Goal: Transaction & Acquisition: Purchase product/service

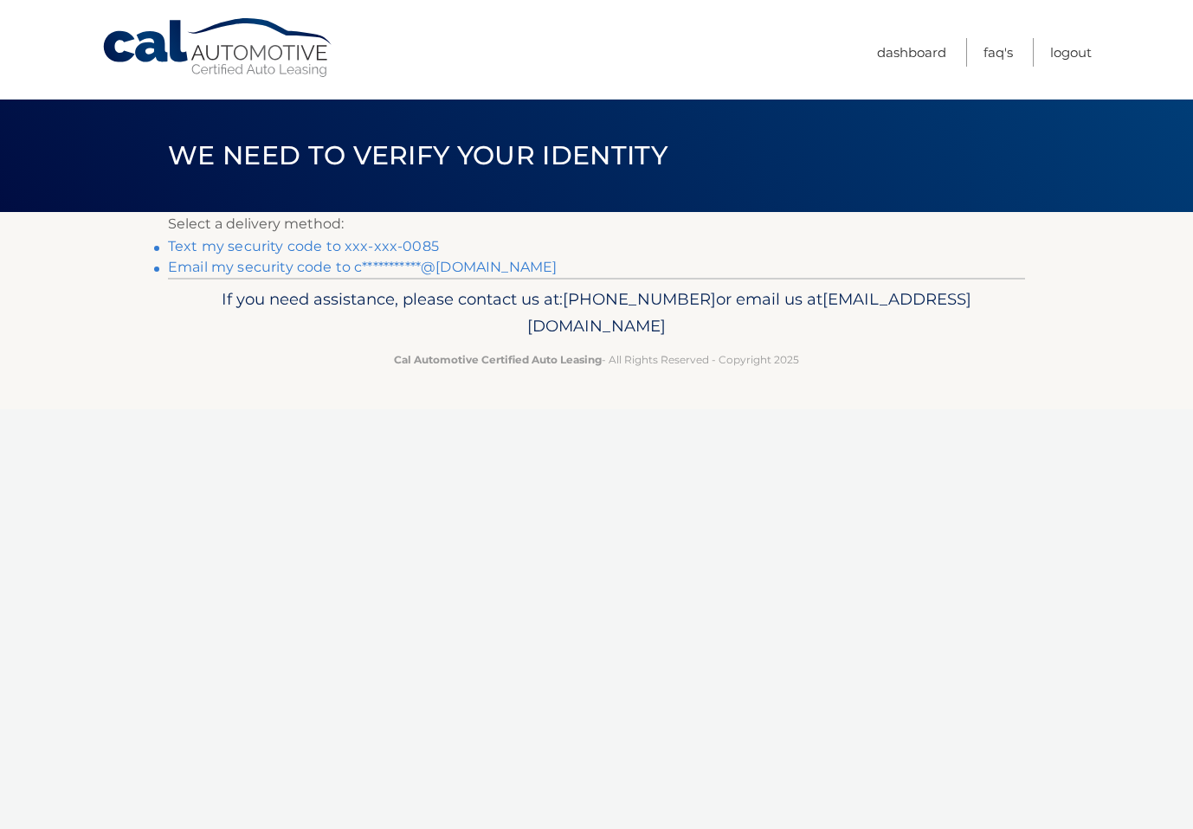
click at [422, 248] on link "Text my security code to xxx-xxx-0085" at bounding box center [303, 246] width 271 height 16
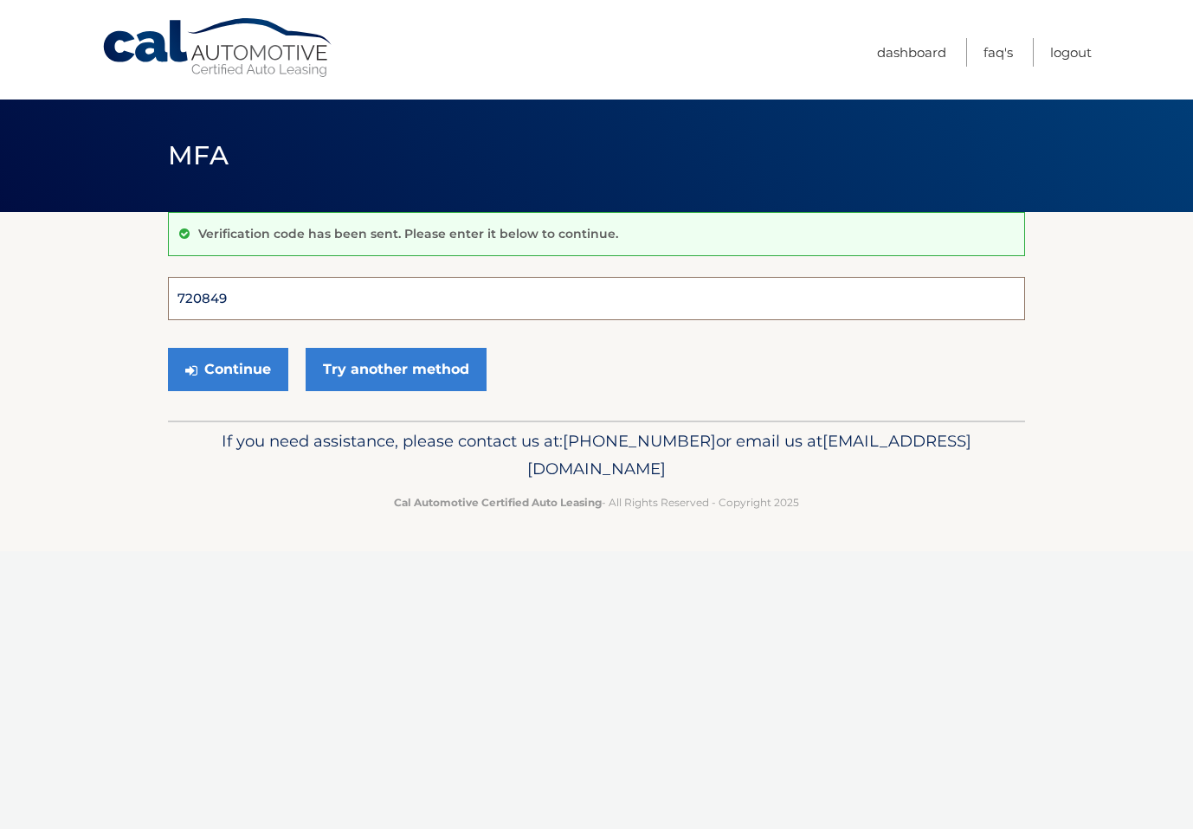
type input "720849"
click at [228, 369] on button "Continue" at bounding box center [228, 369] width 120 height 43
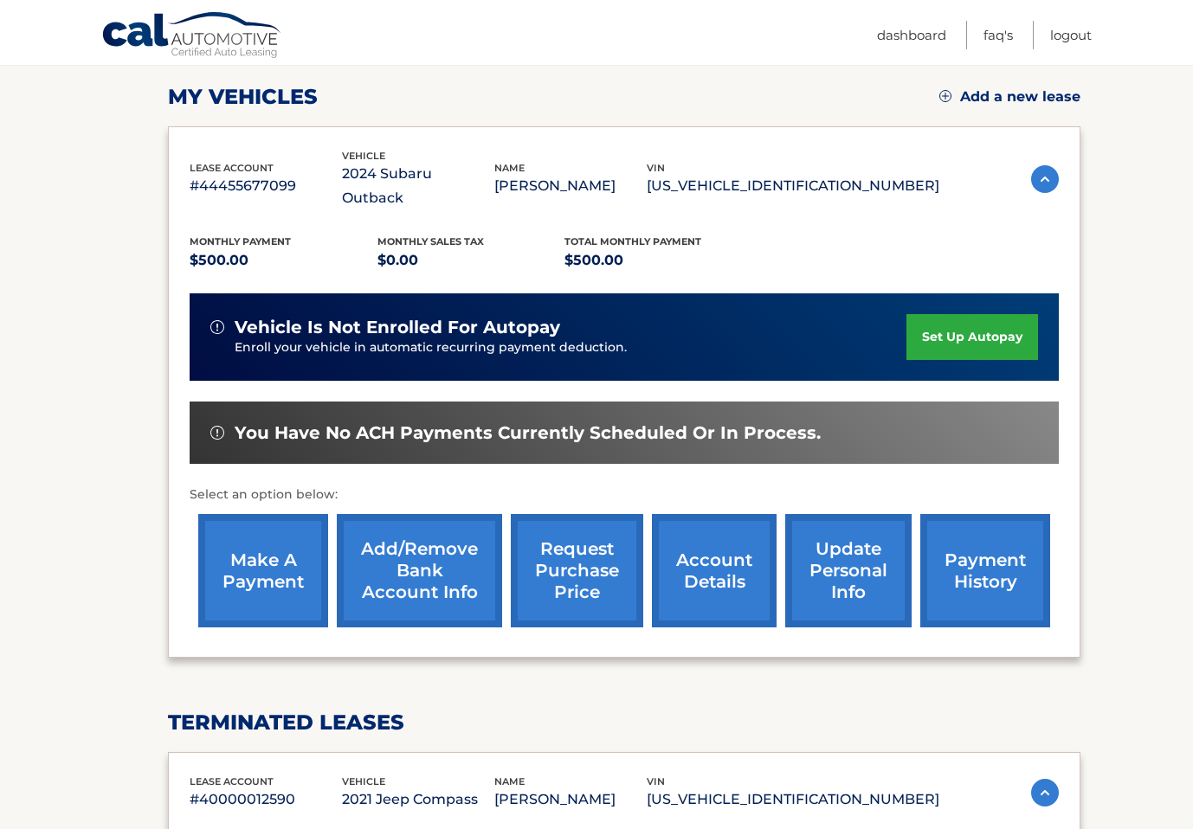
scroll to position [234, 0]
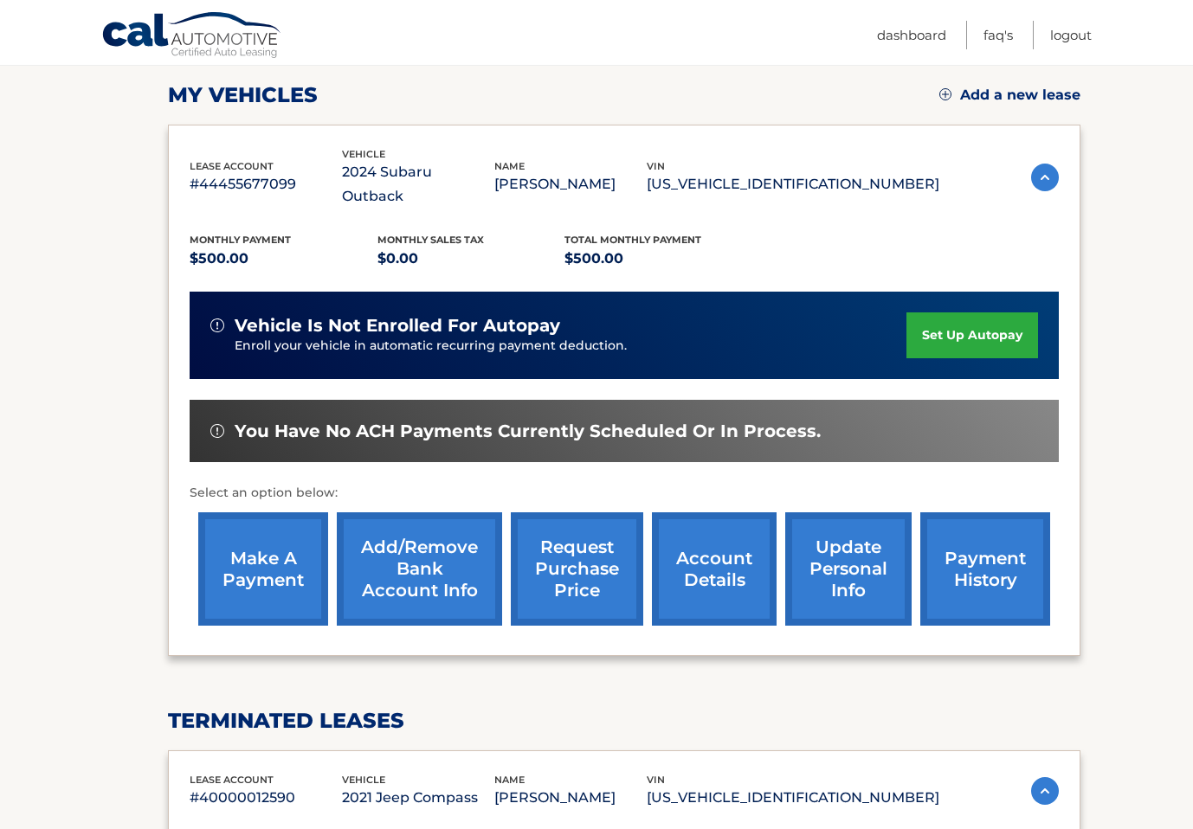
click at [261, 532] on link "make a payment" at bounding box center [263, 569] width 130 height 113
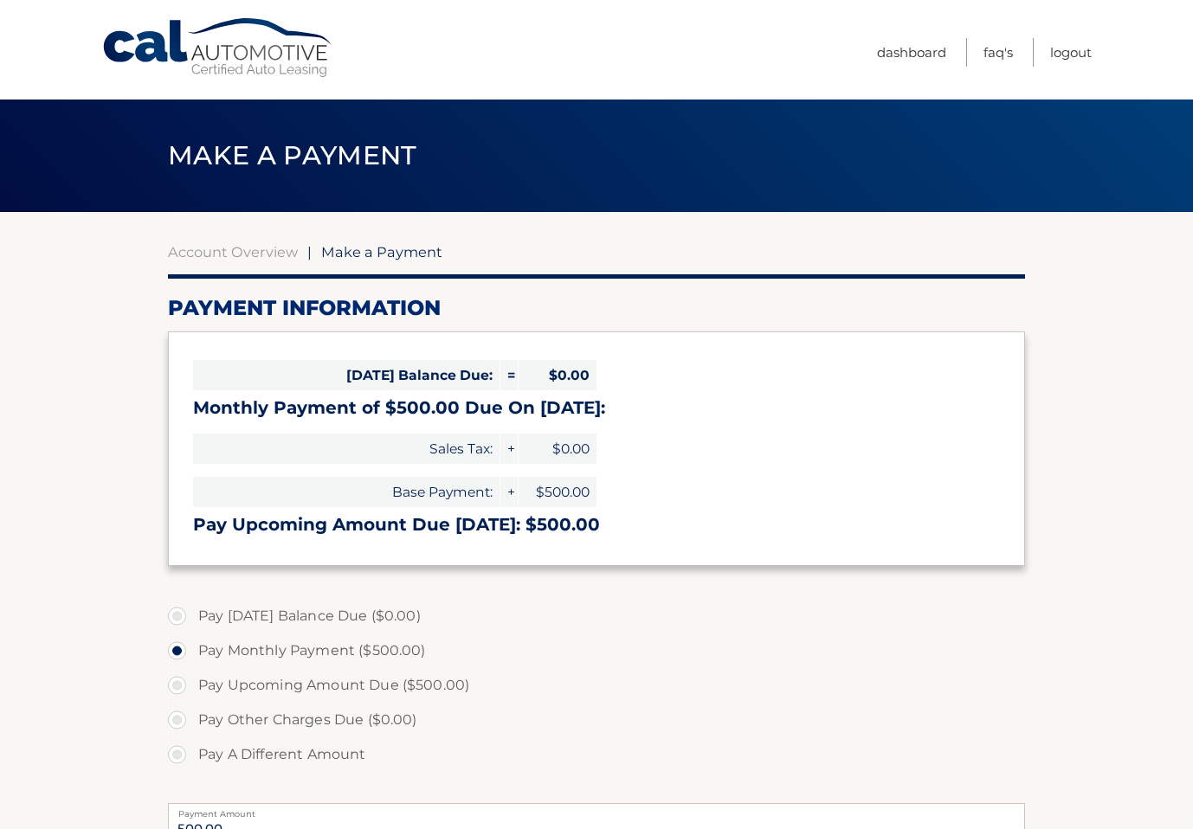
select select "ODQ0ZjdkMDItMGNiZC00NDdmLWJmYTktNTAwNDgzNTc5YTAx"
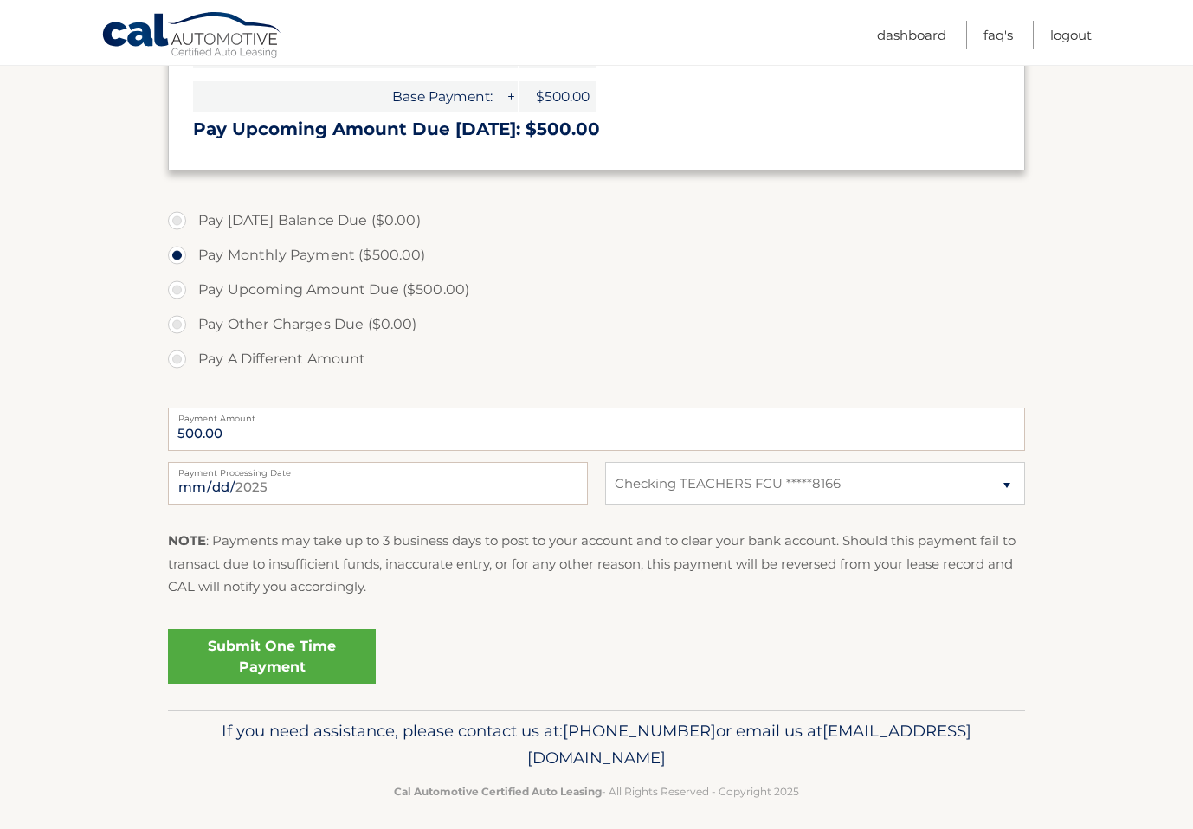
scroll to position [403, 0]
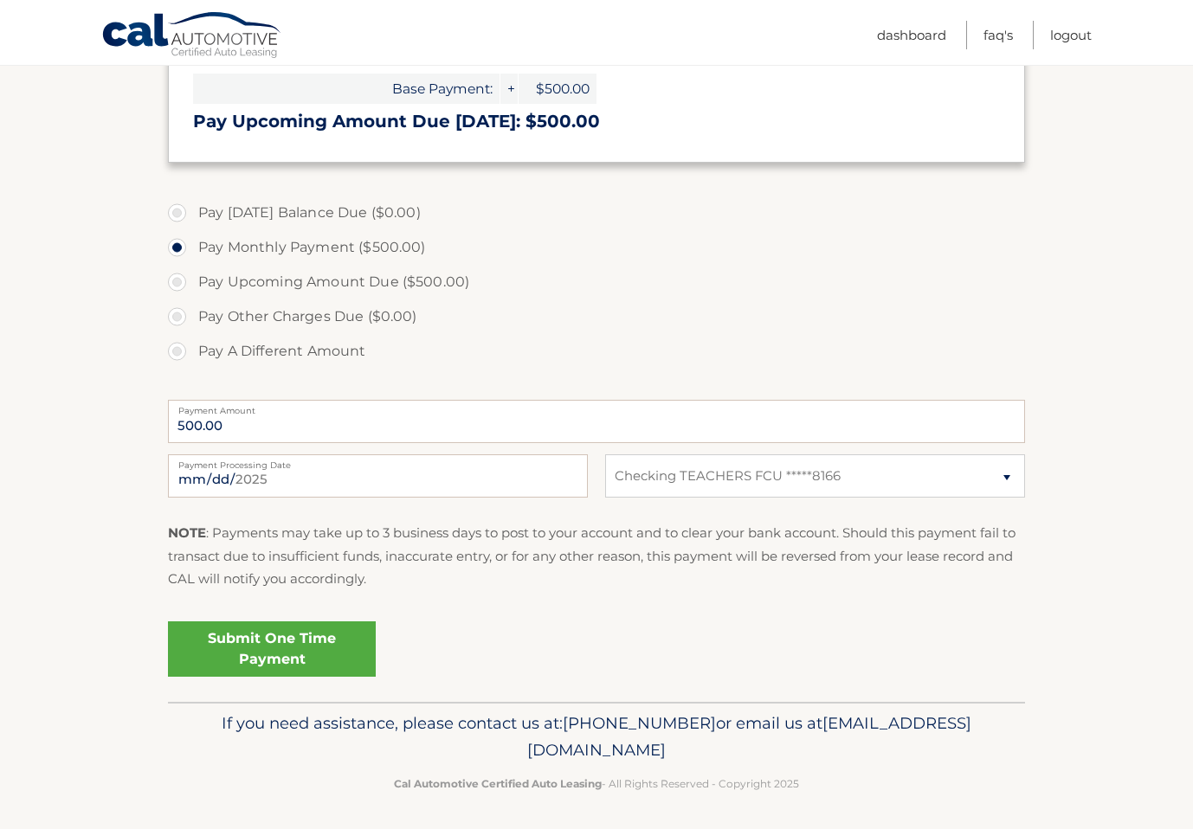
click at [277, 644] on link "Submit One Time Payment" at bounding box center [272, 649] width 208 height 55
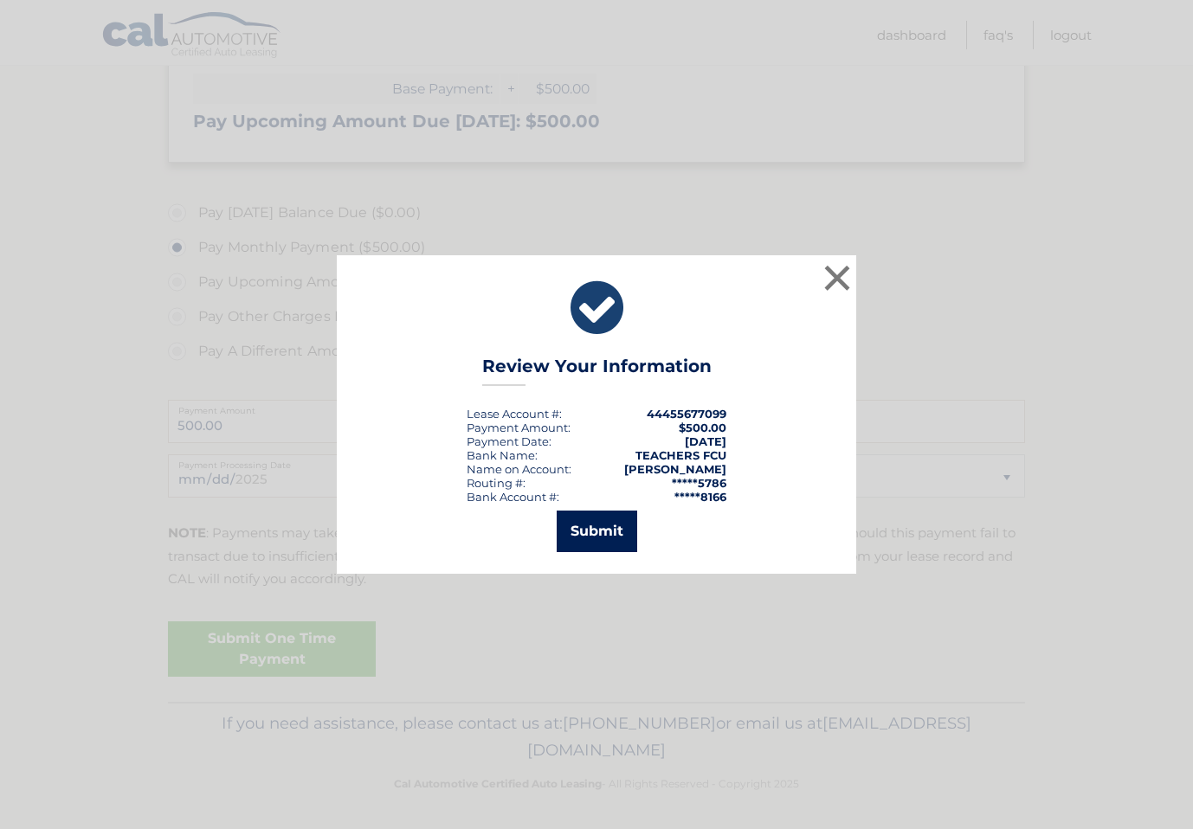
click at [617, 512] on button "Submit" at bounding box center [597, 532] width 81 height 42
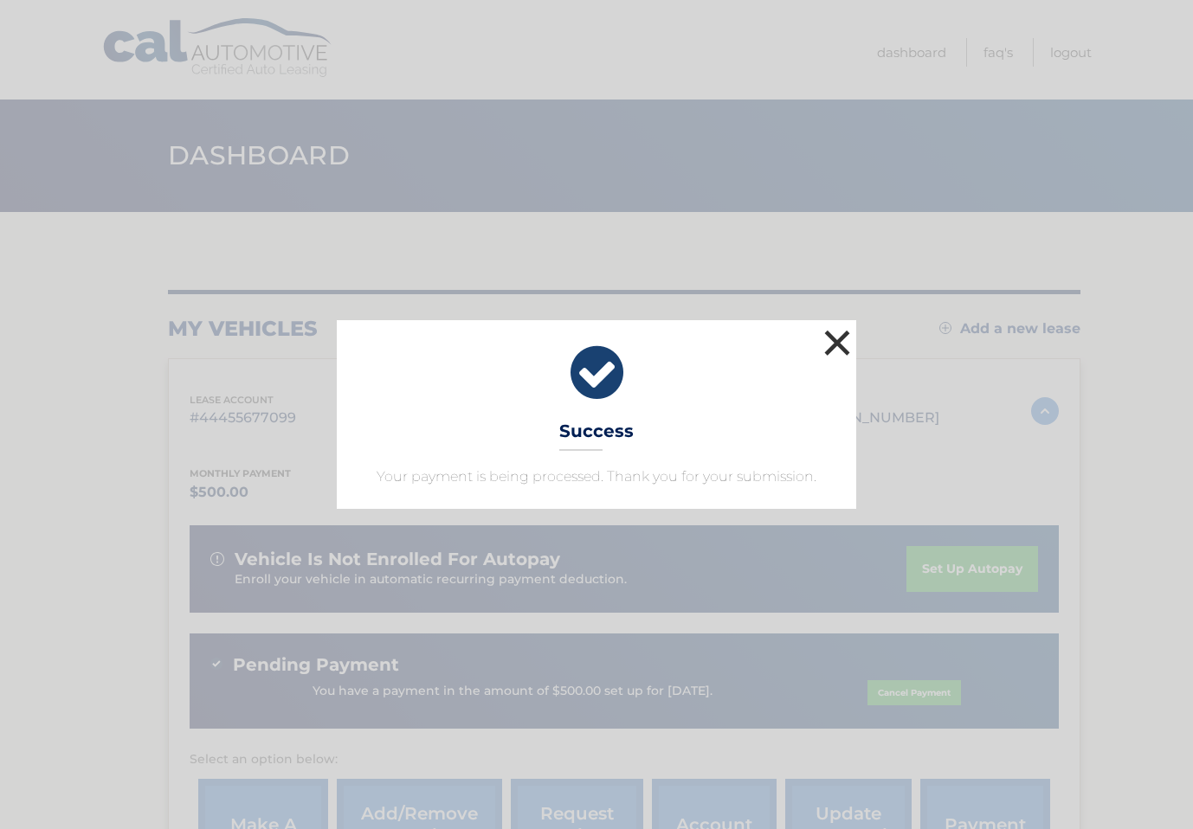
click at [836, 339] on button "×" at bounding box center [837, 343] width 35 height 35
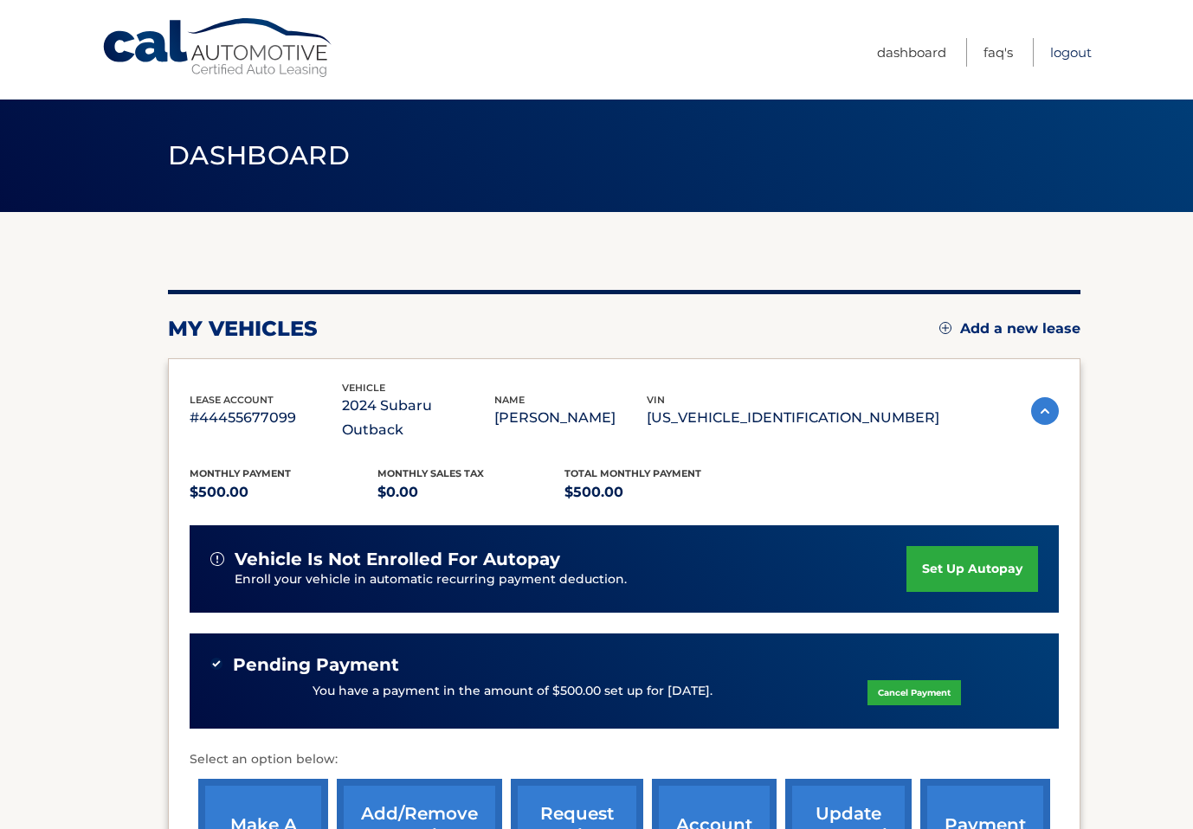
click at [1065, 55] on link "Logout" at bounding box center [1071, 52] width 42 height 29
